Goal: Find specific page/section: Find specific page/section

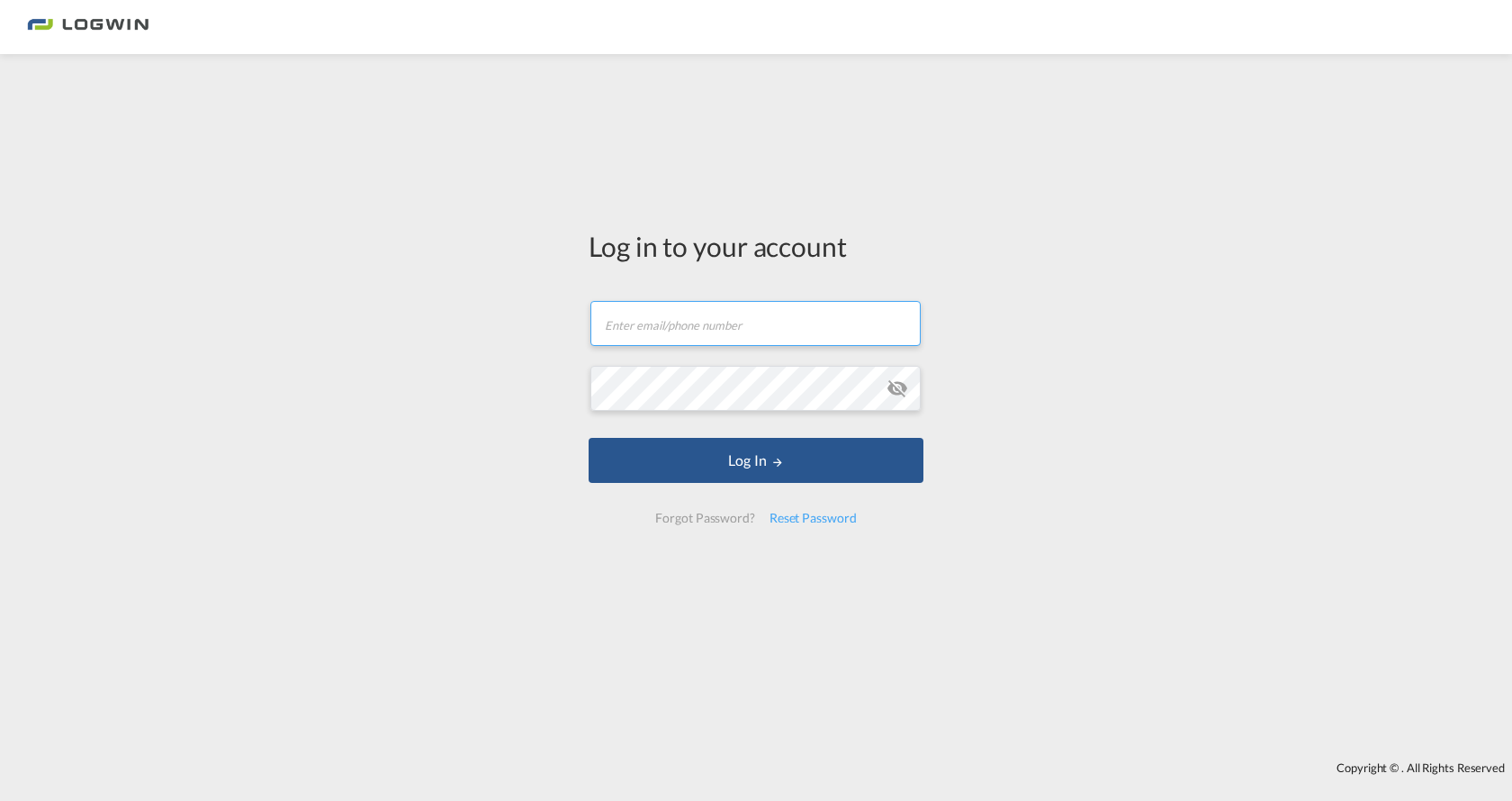
drag, startPoint x: 645, startPoint y: 333, endPoint x: 655, endPoint y: 319, distance: 17.2
click at [645, 333] on input "text" at bounding box center [756, 323] width 331 height 45
type input "[PERSON_NAME][EMAIL_ADDRESS][PERSON_NAME][DOMAIN_NAME]"
click at [589, 438] on button "Log In" at bounding box center [756, 460] width 335 height 45
